Goal: Task Accomplishment & Management: Use online tool/utility

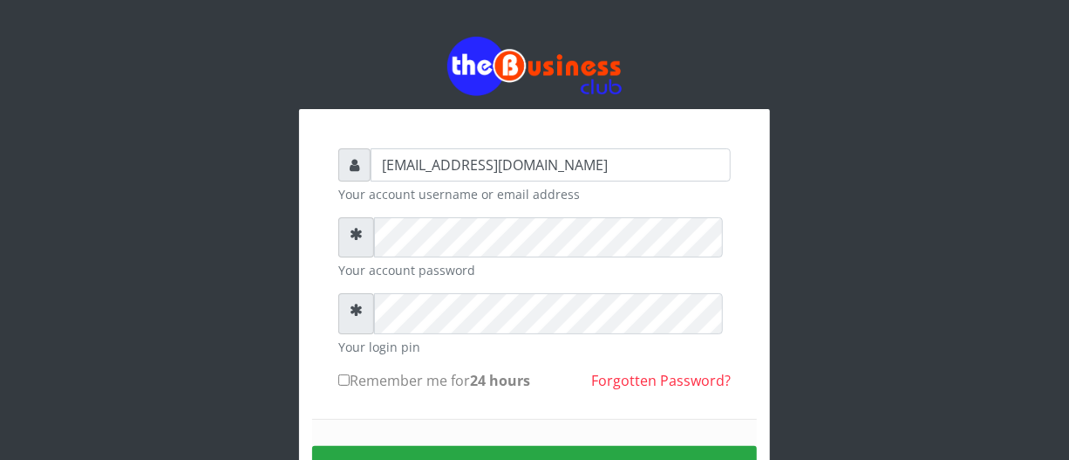
click at [761, 295] on div "biggsam20@gmail.com Your account username or email address Your account passwor…" at bounding box center [534, 349] width 471 height 481
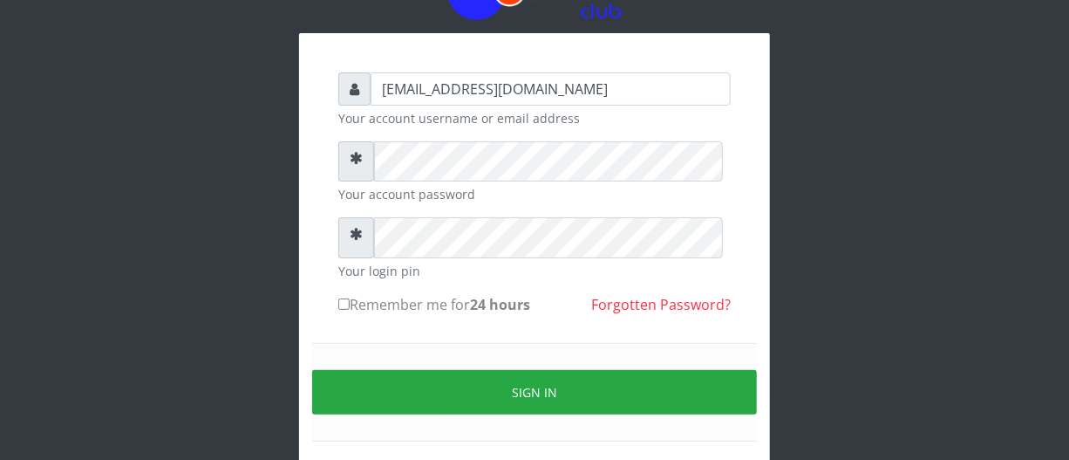
scroll to position [95, 0]
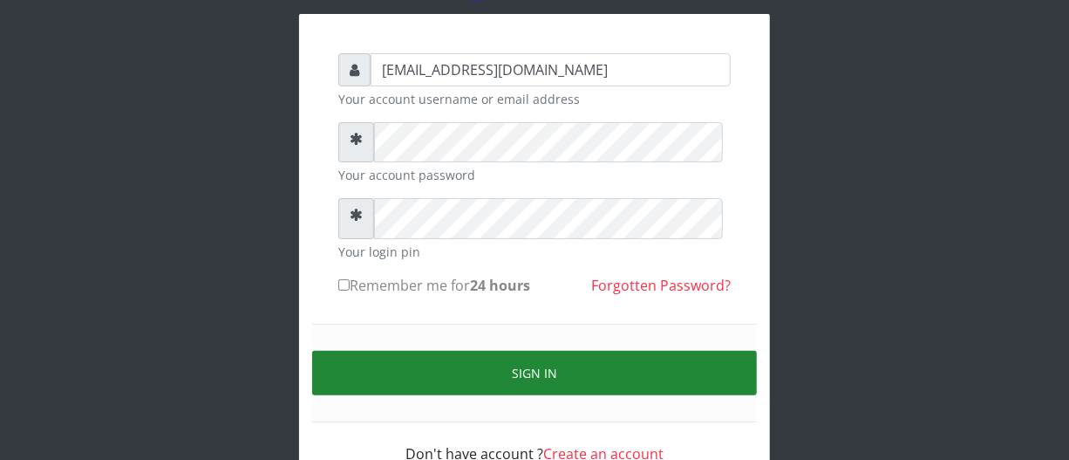
click at [618, 395] on button "Sign in" at bounding box center [534, 373] width 445 height 44
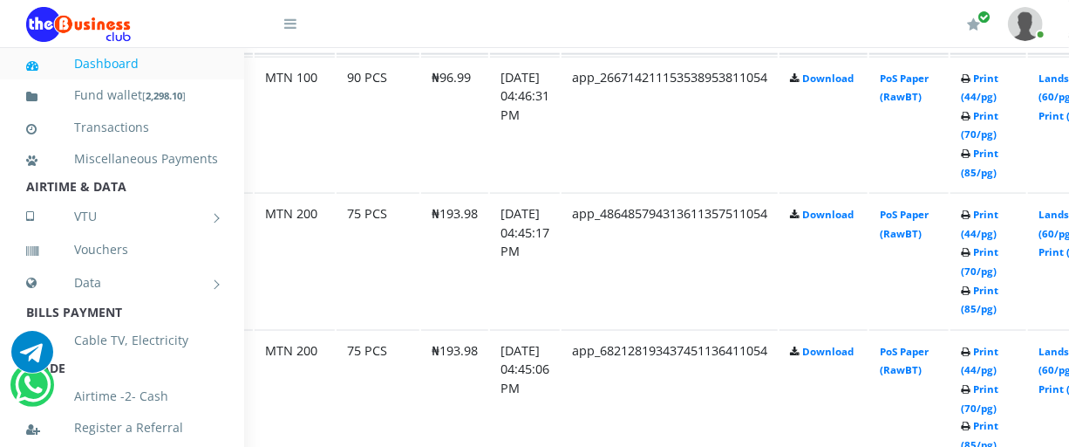
scroll to position [1047, 95]
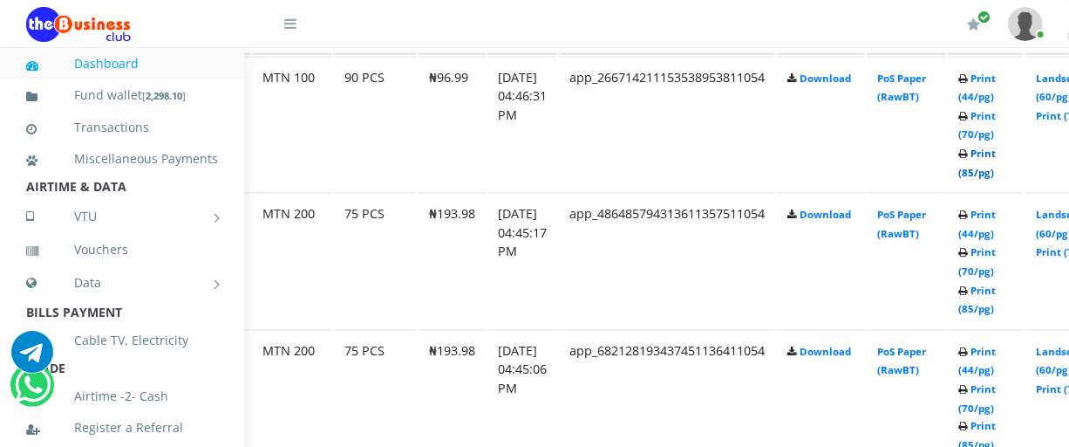
click at [996, 179] on link "Print (85/pg)" at bounding box center [978, 163] width 38 height 32
click at [996, 277] on link "Print (70/pg)" at bounding box center [978, 261] width 38 height 32
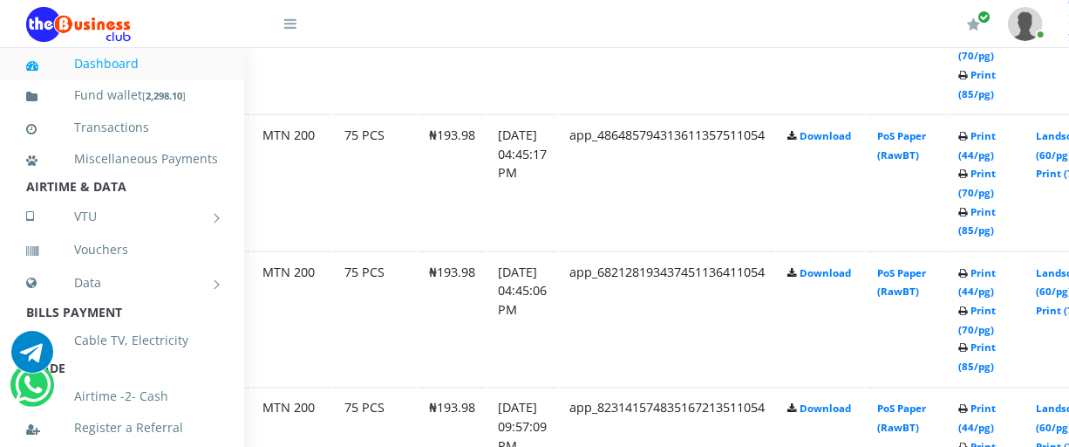
scroll to position [1173, 95]
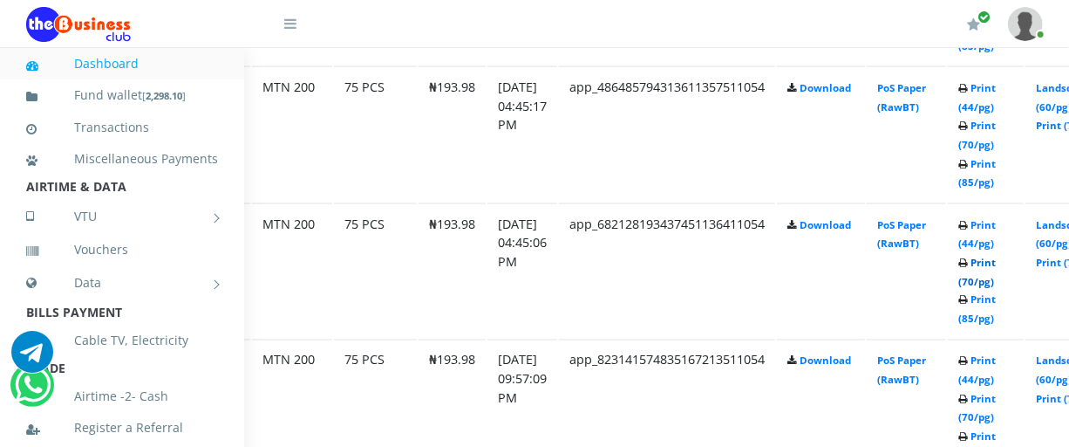
click at [996, 288] on link "Print (70/pg)" at bounding box center [978, 272] width 38 height 32
